Goal: Task Accomplishment & Management: Manage account settings

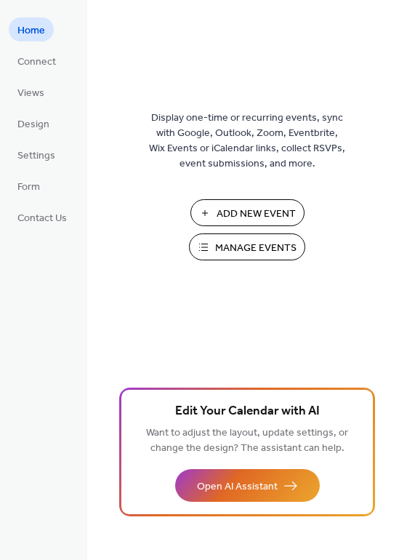
click at [250, 248] on span "Manage Events" at bounding box center [255, 248] width 81 height 15
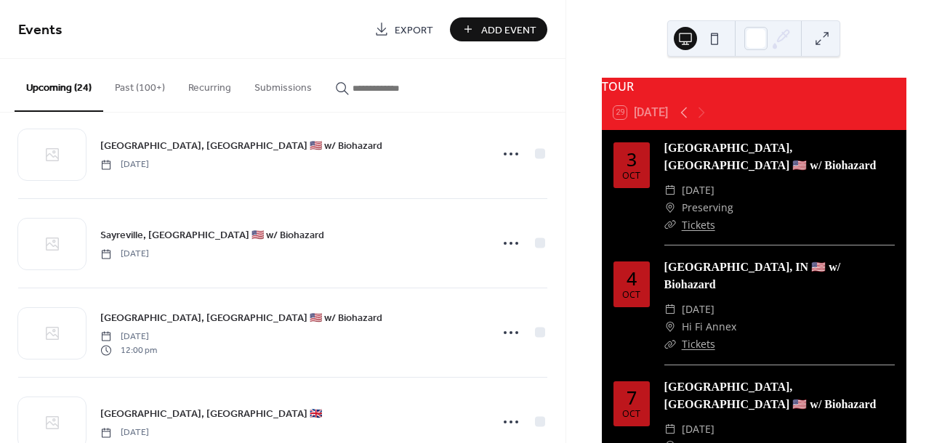
scroll to position [1858, 0]
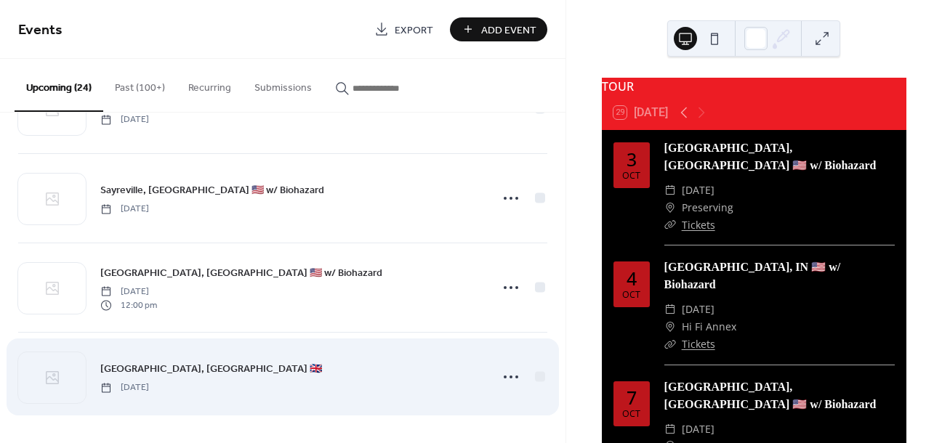
click at [323, 361] on div "[GEOGRAPHIC_DATA], [GEOGRAPHIC_DATA] 🇬🇧 [DATE]" at bounding box center [290, 377] width 381 height 33
click at [302, 372] on div "London, UK 🇬🇧 Monday, December 1, 2025" at bounding box center [290, 377] width 381 height 33
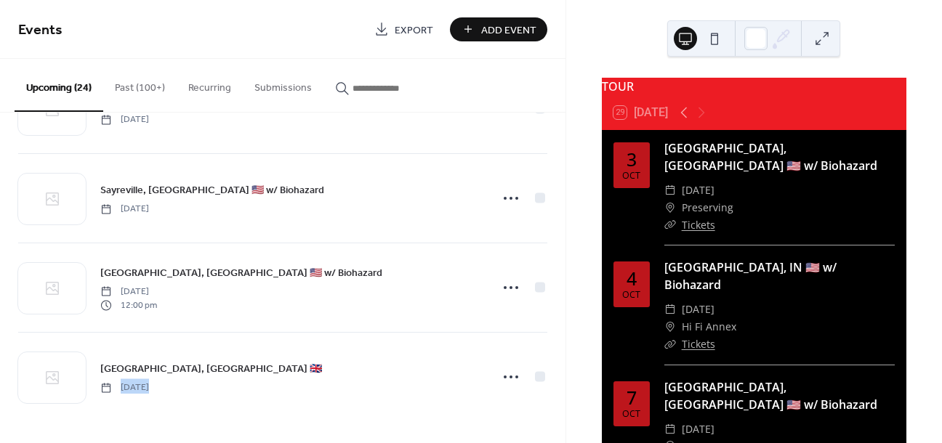
click at [504, 25] on span "Add Event" at bounding box center [508, 30] width 55 height 15
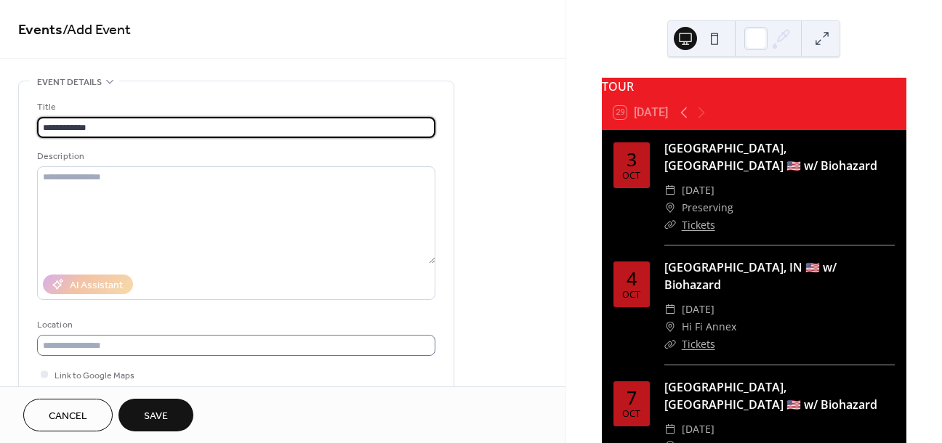
type input "**********"
click at [165, 337] on input "text" at bounding box center [236, 345] width 398 height 21
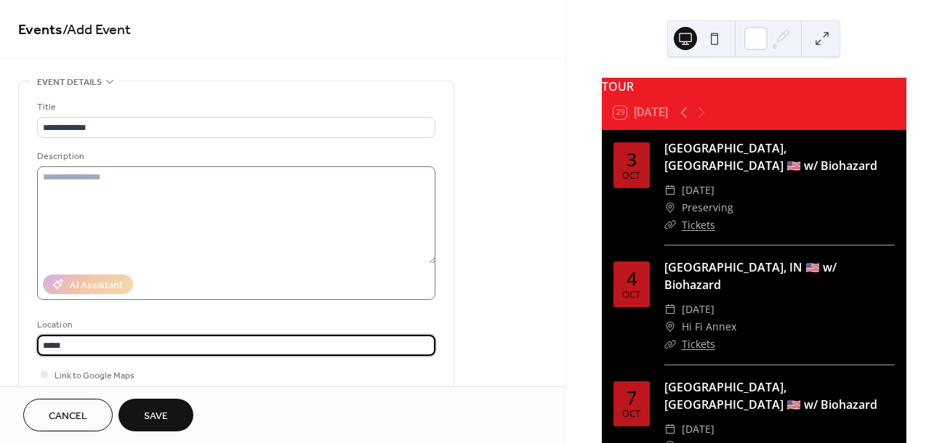
type input "*****"
click at [225, 246] on textarea at bounding box center [236, 214] width 398 height 97
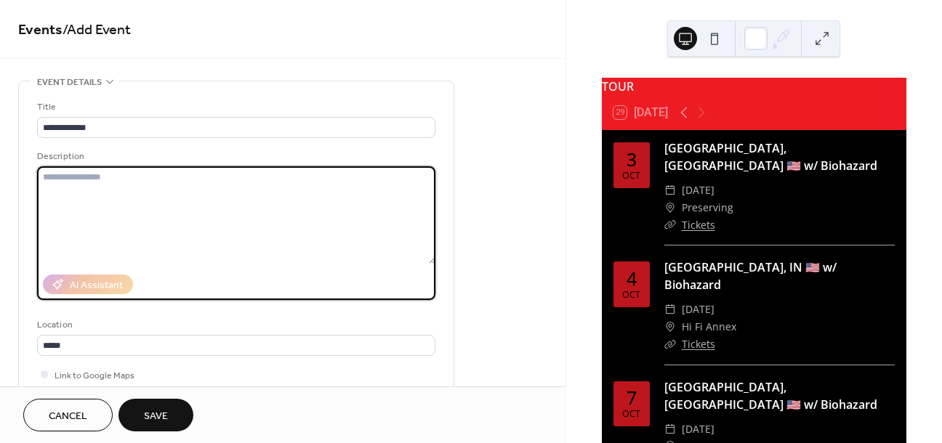
scroll to position [187, 0]
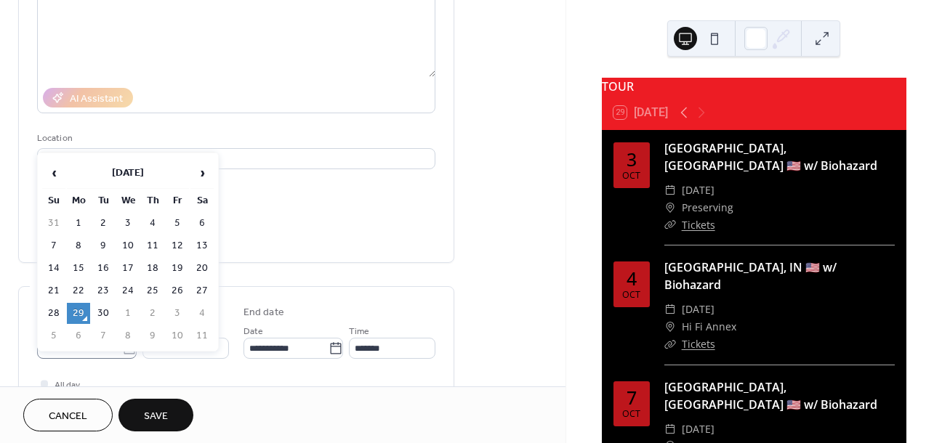
click at [129, 351] on icon at bounding box center [129, 349] width 15 height 15
click at [122, 351] on input "**********" at bounding box center [79, 348] width 85 height 21
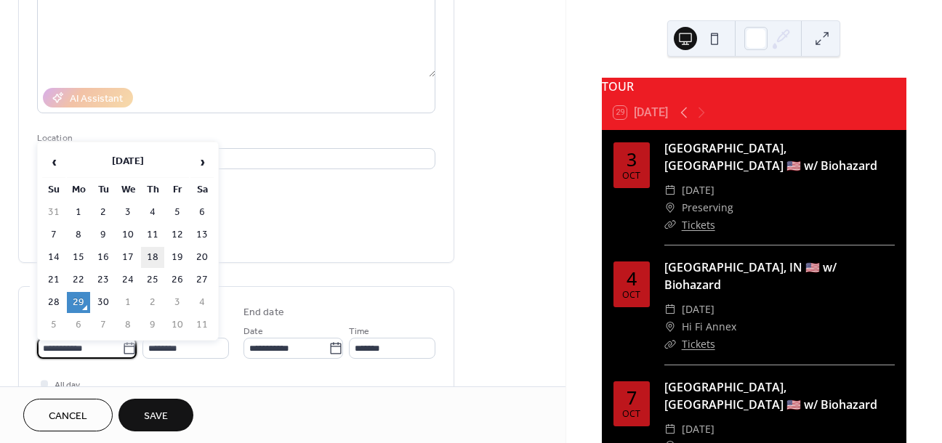
scroll to position [216, 0]
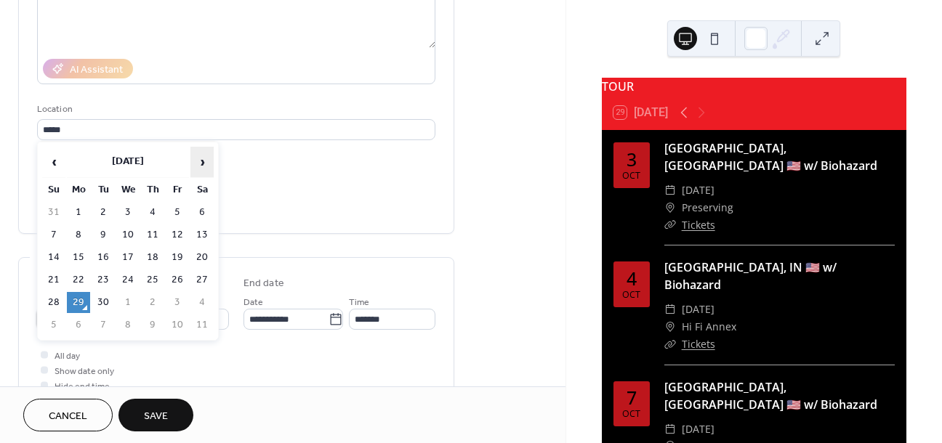
click at [199, 162] on span "›" at bounding box center [202, 162] width 22 height 29
click at [47, 316] on td "30" at bounding box center [53, 325] width 23 height 21
type input "**********"
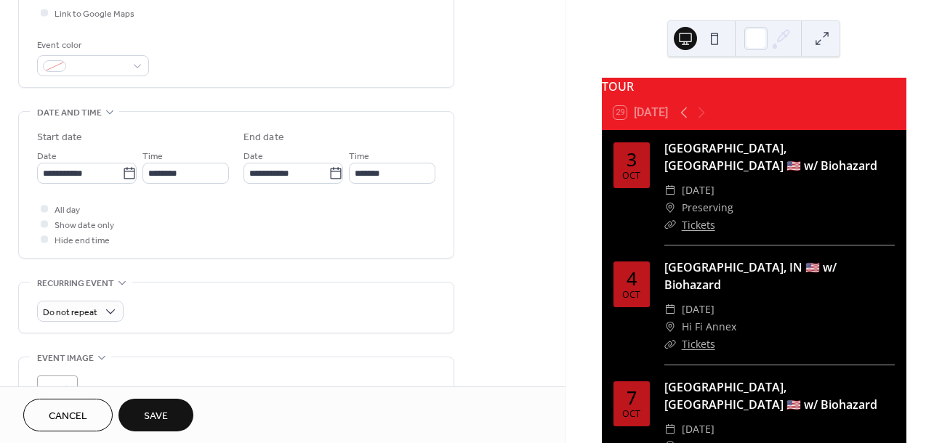
scroll to position [366, 0]
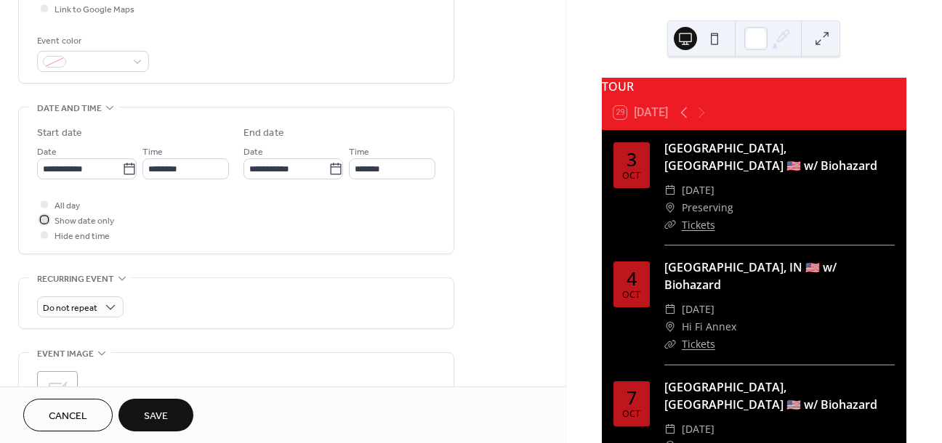
click at [45, 220] on div at bounding box center [44, 219] width 7 height 7
click at [164, 413] on span "Save" at bounding box center [156, 416] width 24 height 15
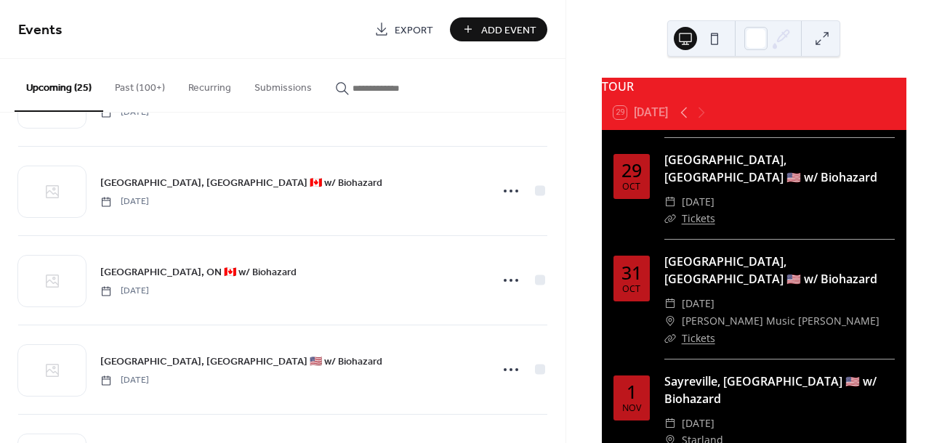
scroll to position [1947, 0]
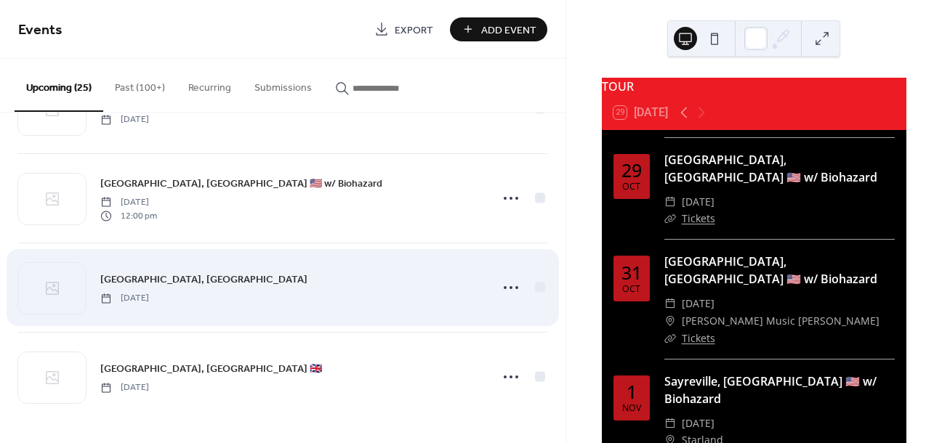
click at [131, 278] on span "Brighton, UK" at bounding box center [203, 280] width 207 height 15
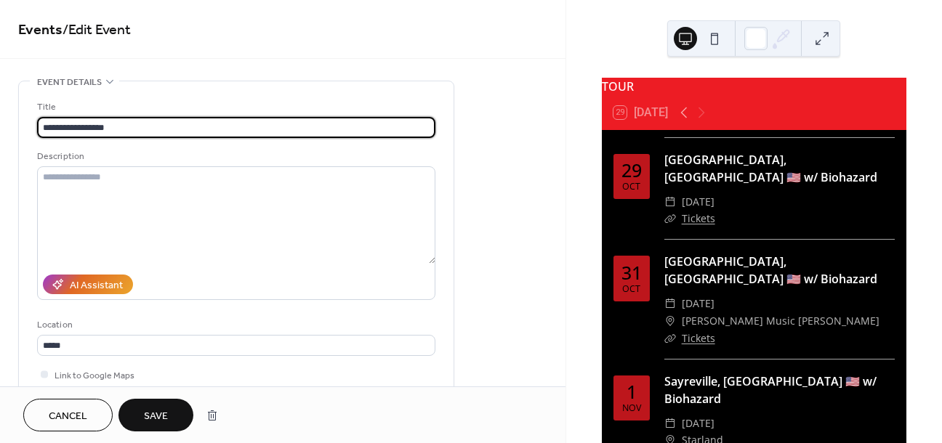
type input "**********"
click at [164, 409] on span "Save" at bounding box center [156, 416] width 24 height 15
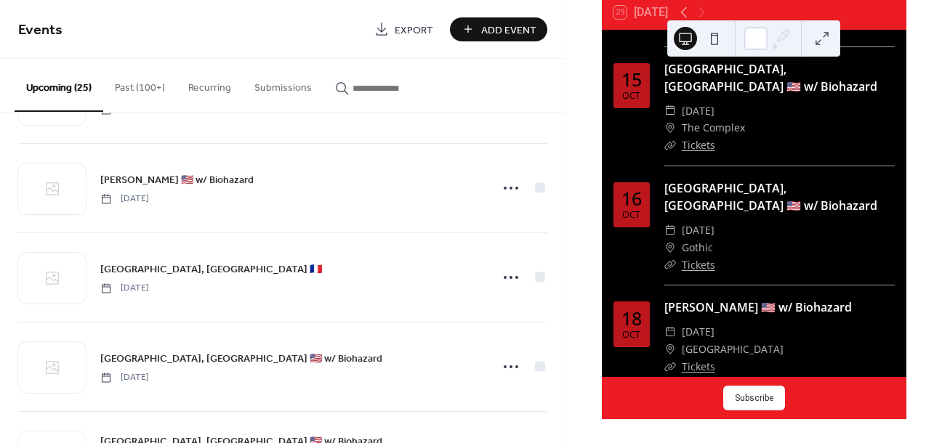
scroll to position [951, 0]
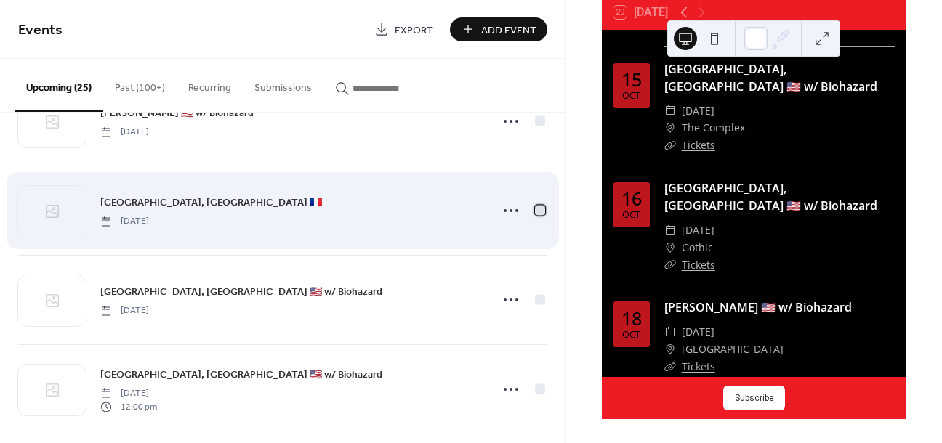
click at [535, 211] on div at bounding box center [540, 210] width 10 height 10
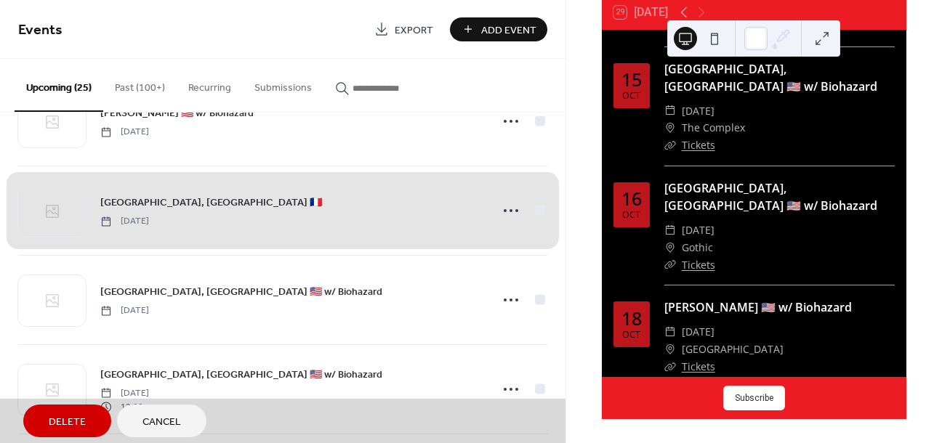
click at [72, 425] on span "Delete" at bounding box center [67, 422] width 37 height 15
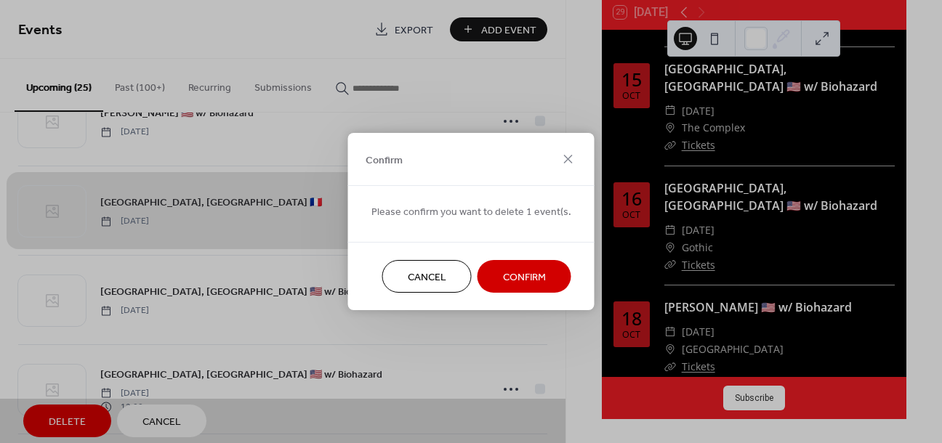
click at [515, 273] on span "Confirm" at bounding box center [524, 277] width 43 height 15
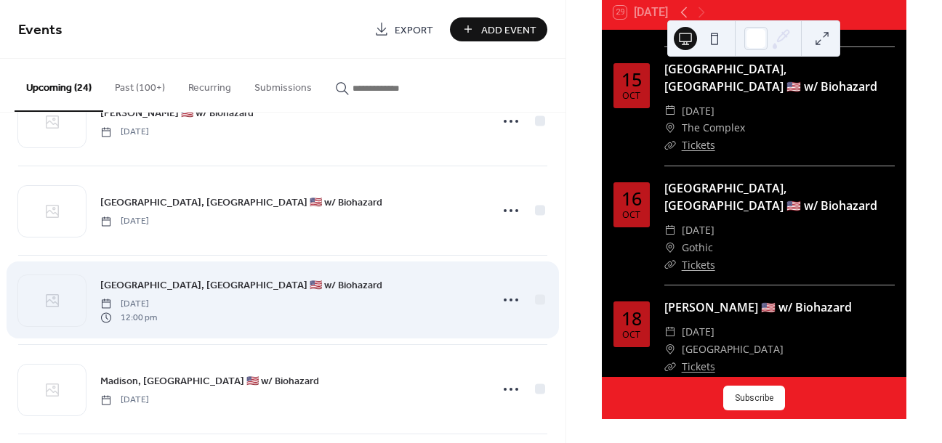
click at [348, 309] on div "Chicago, IL 🇺🇸 w/ Biohazard Tuesday, October 21, 2025 12:00 pm" at bounding box center [290, 300] width 381 height 47
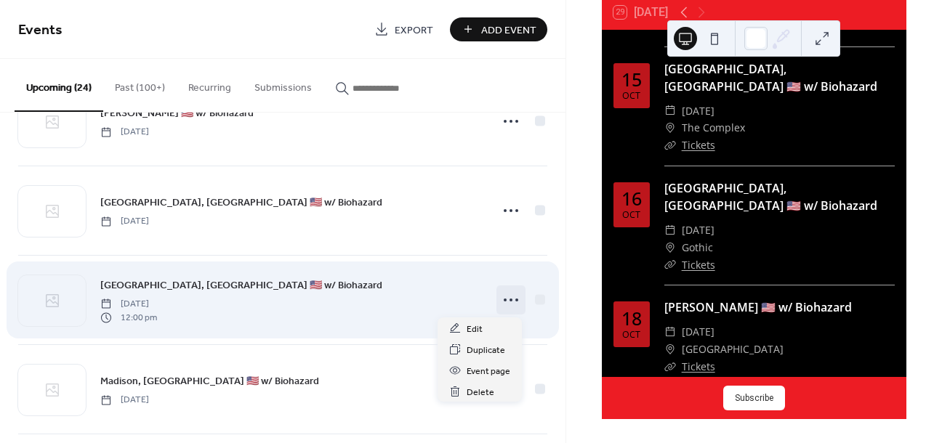
click at [504, 297] on icon at bounding box center [510, 300] width 23 height 23
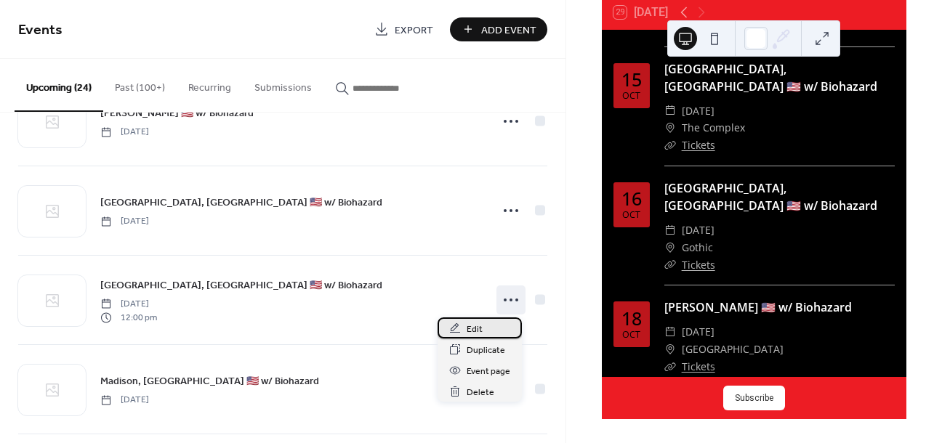
click at [491, 334] on div "Edit" at bounding box center [480, 328] width 84 height 21
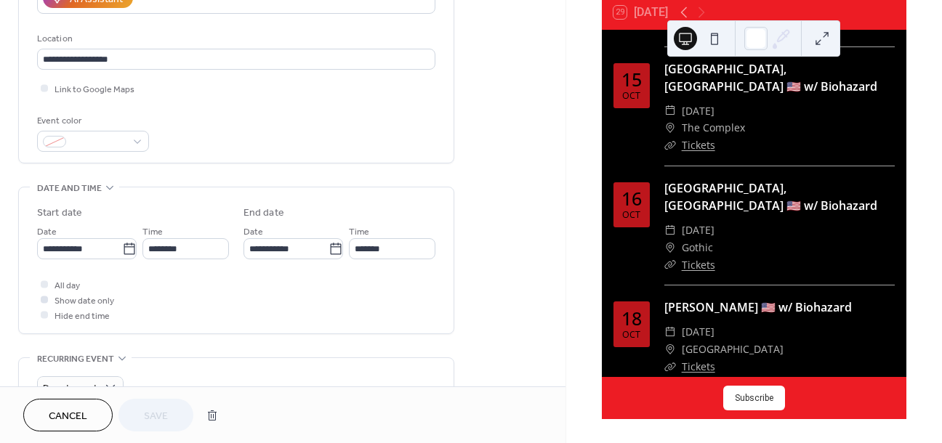
scroll to position [295, 0]
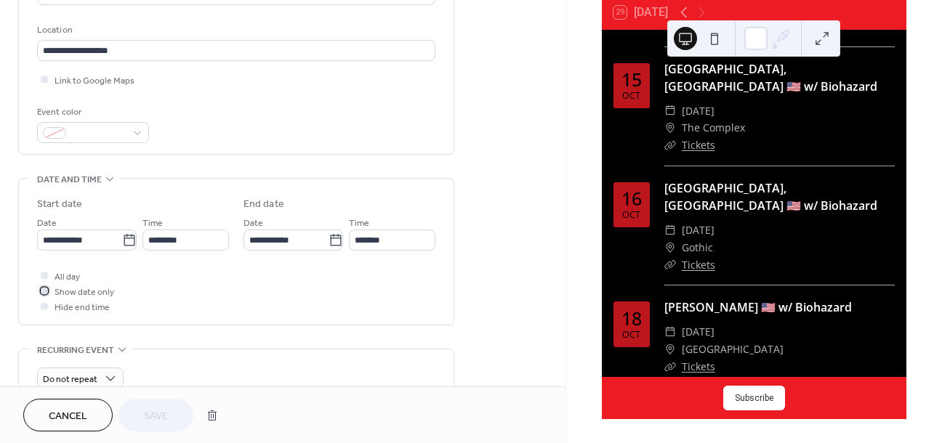
click at [46, 294] on div at bounding box center [44, 290] width 15 height 15
click at [169, 409] on button "Save" at bounding box center [155, 415] width 75 height 33
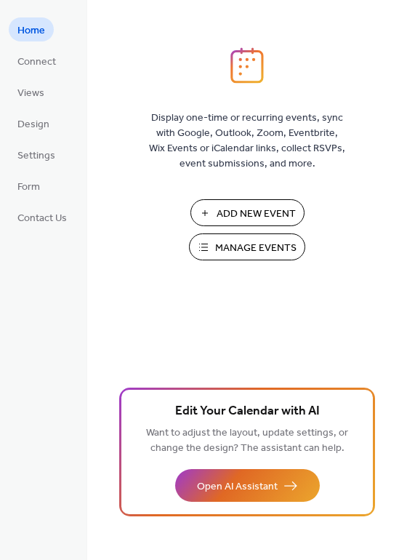
click at [249, 241] on span "Manage Events" at bounding box center [255, 248] width 81 height 15
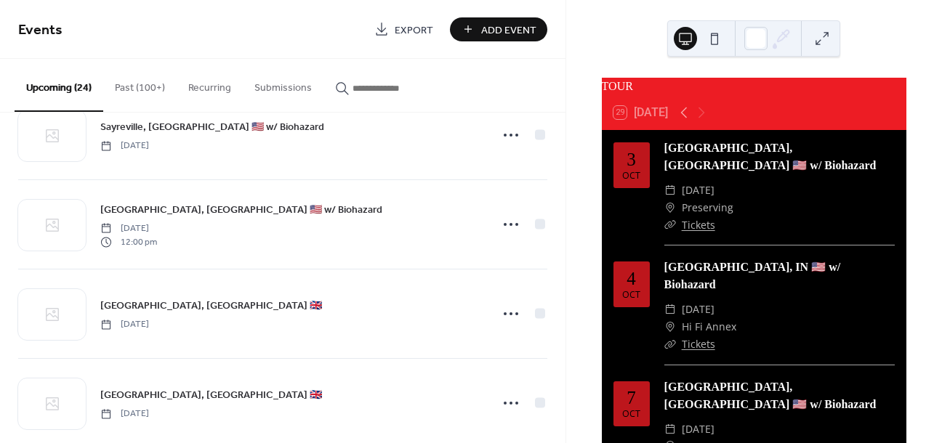
scroll to position [1821, 0]
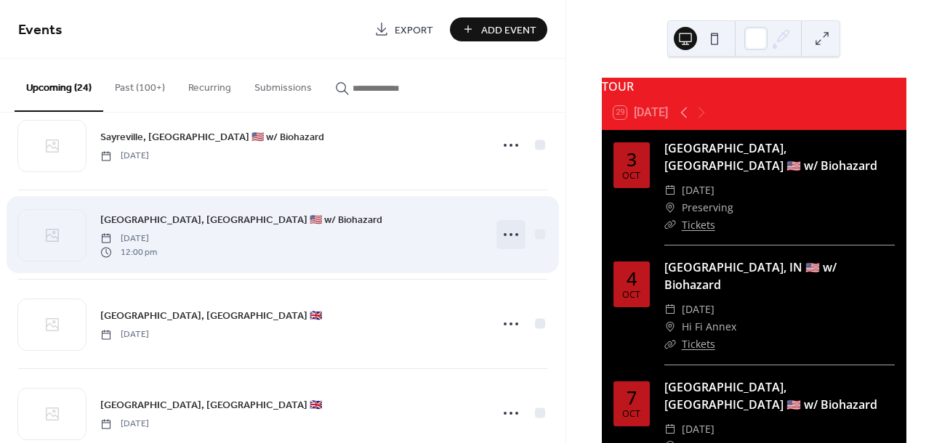
click at [510, 228] on icon at bounding box center [510, 234] width 23 height 23
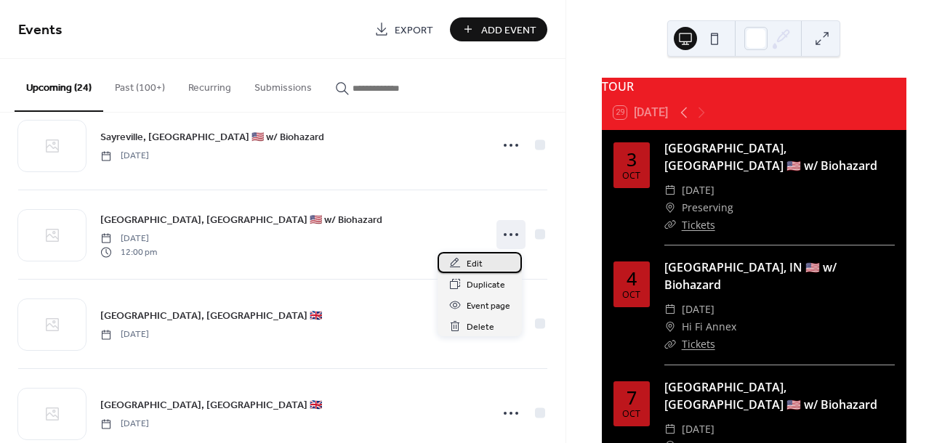
click at [479, 261] on span "Edit" at bounding box center [475, 264] width 16 height 15
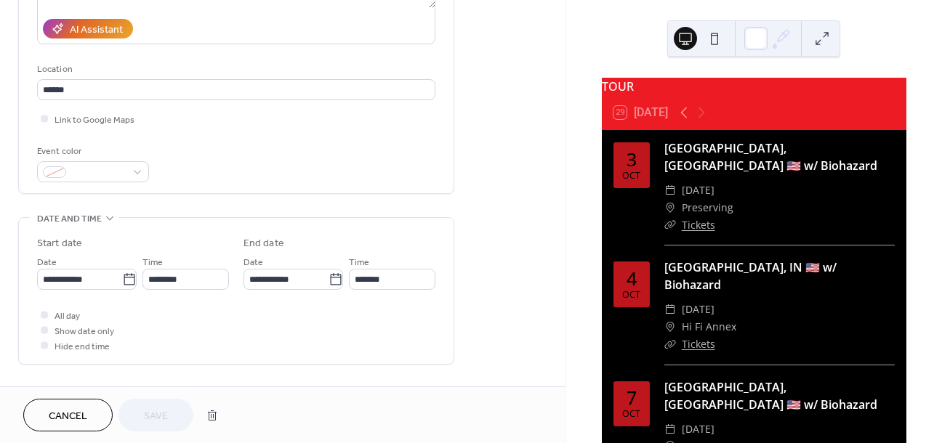
scroll to position [345, 0]
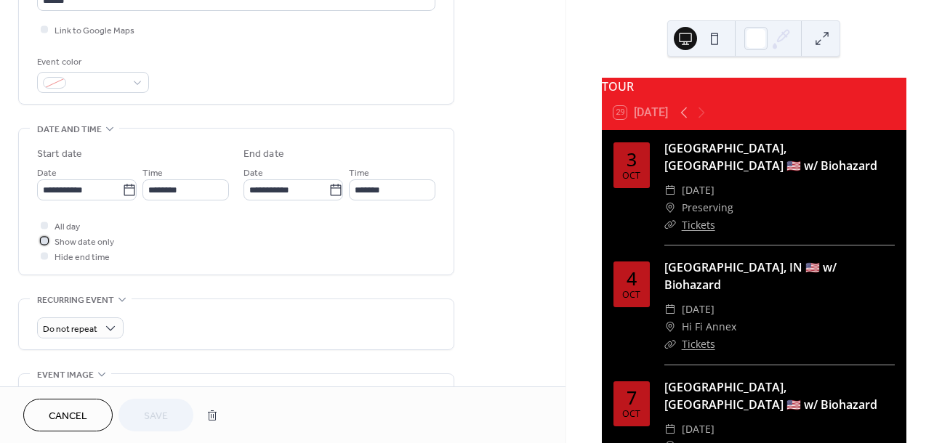
click at [42, 238] on div at bounding box center [44, 240] width 7 height 7
click at [166, 409] on span "Save" at bounding box center [156, 416] width 24 height 15
